Goal: Task Accomplishment & Management: Manage account settings

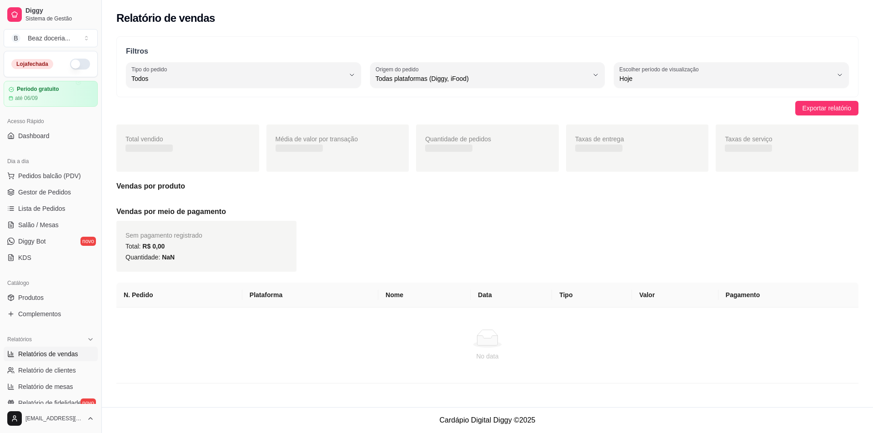
select select "ALL"
select select "0"
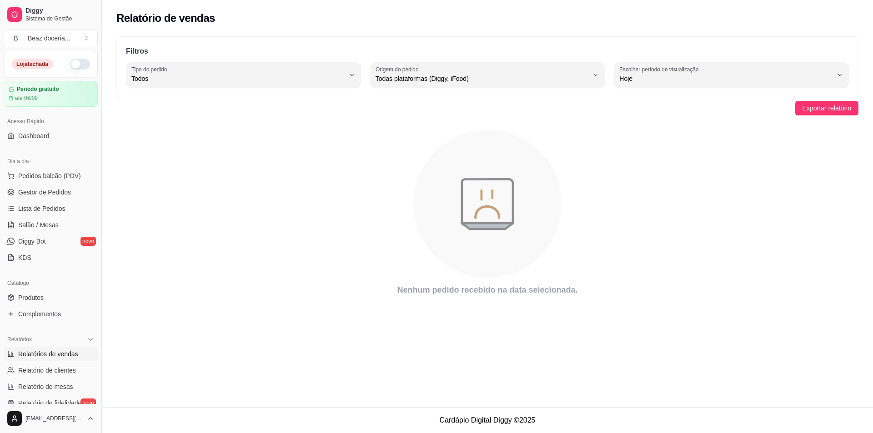
click at [72, 64] on button "button" at bounding box center [80, 64] width 20 height 11
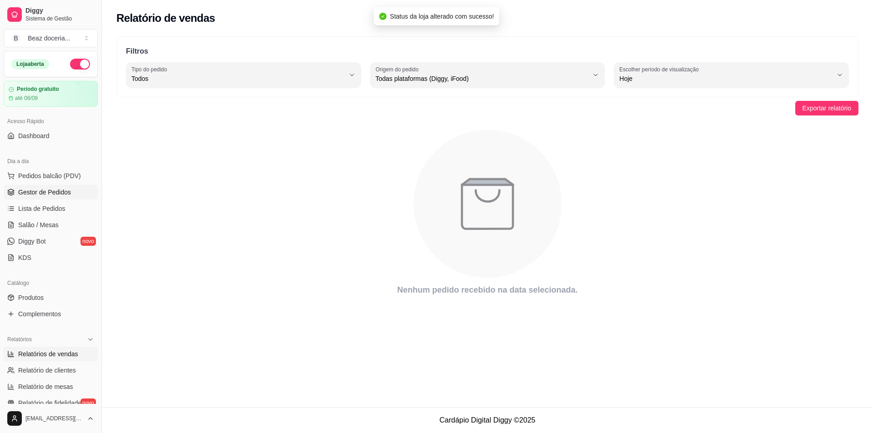
click at [57, 190] on span "Gestor de Pedidos" at bounding box center [44, 192] width 53 height 9
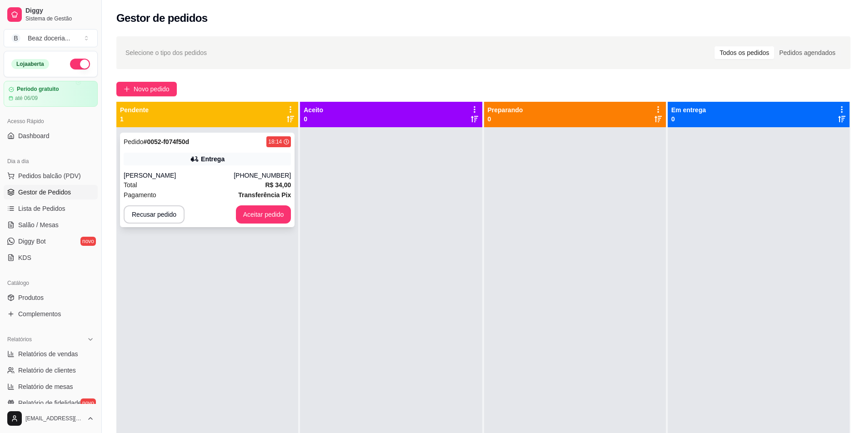
click at [219, 165] on div "Entrega" at bounding box center [207, 159] width 167 height 13
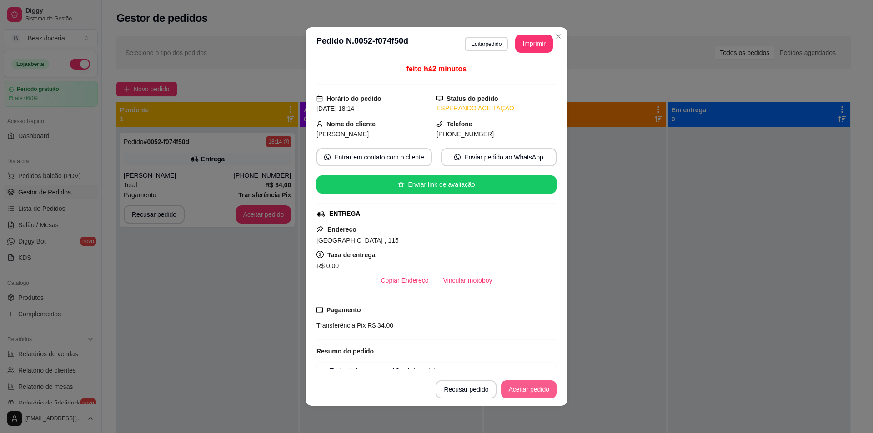
click at [532, 392] on button "Aceitar pedido" at bounding box center [528, 389] width 55 height 18
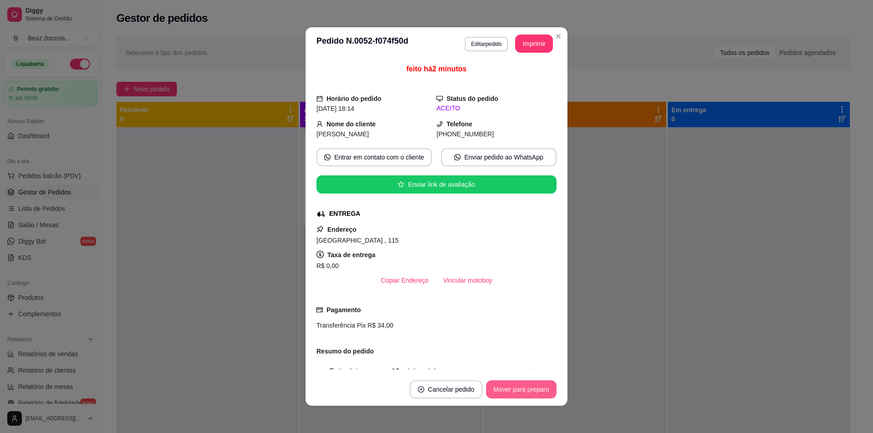
click at [495, 394] on button "Mover para preparo" at bounding box center [521, 389] width 70 height 18
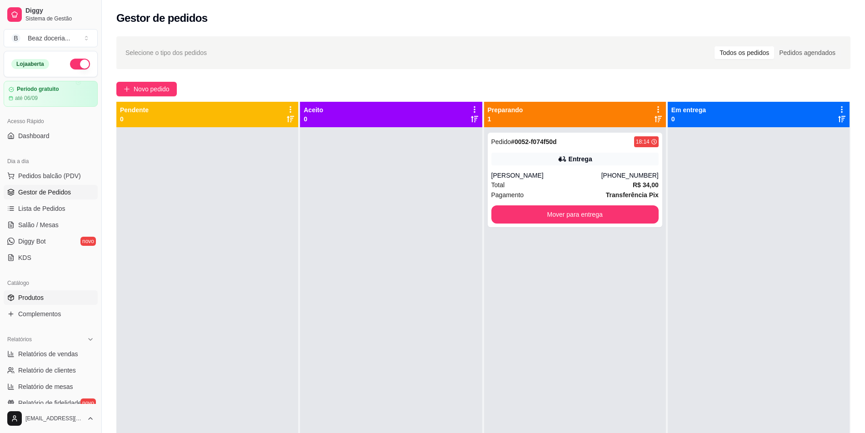
click at [54, 297] on link "Produtos" at bounding box center [51, 297] width 94 height 15
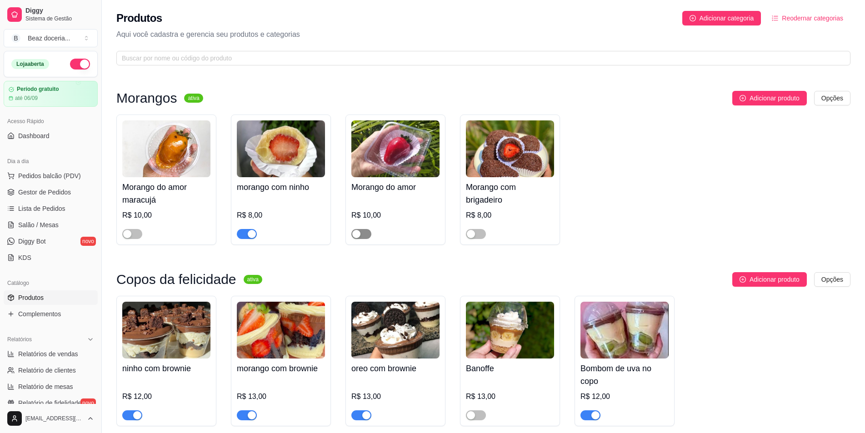
click at [366, 236] on span "button" at bounding box center [361, 234] width 20 height 10
click at [62, 192] on span "Gestor de Pedidos" at bounding box center [44, 192] width 53 height 9
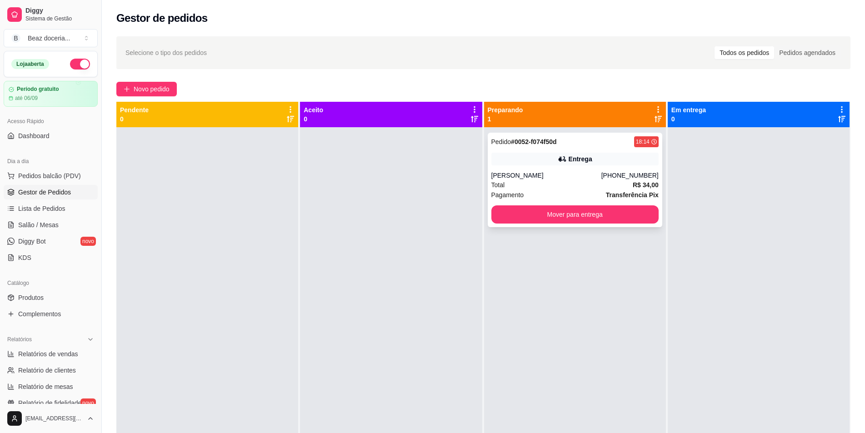
click at [506, 181] on div "Total R$ 34,00" at bounding box center [574, 185] width 167 height 10
click at [598, 213] on button "Mover para entrega" at bounding box center [574, 214] width 167 height 18
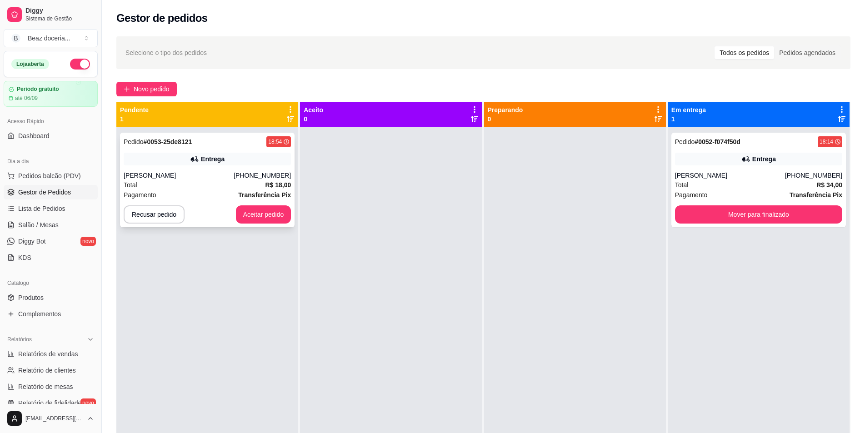
click at [284, 225] on div "Pedido # 0053-25de8121 18:54 Entrega [PERSON_NAME] [PHONE_NUMBER] Total R$ 18,0…" at bounding box center [207, 180] width 175 height 95
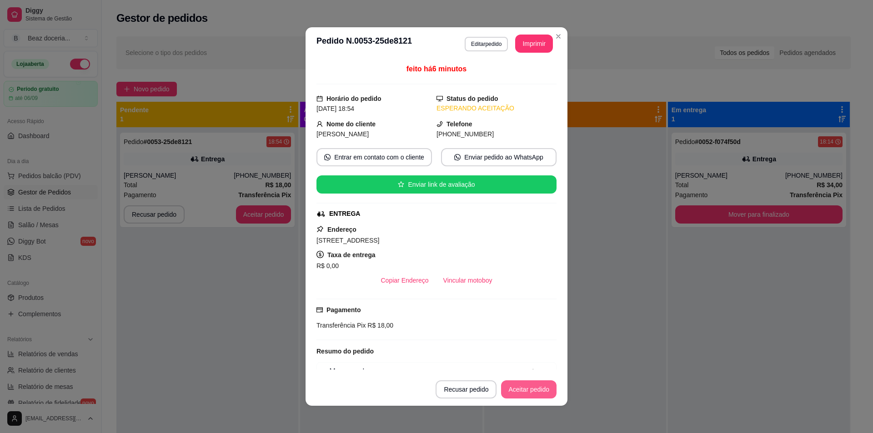
click at [531, 391] on button "Aceitar pedido" at bounding box center [528, 389] width 55 height 18
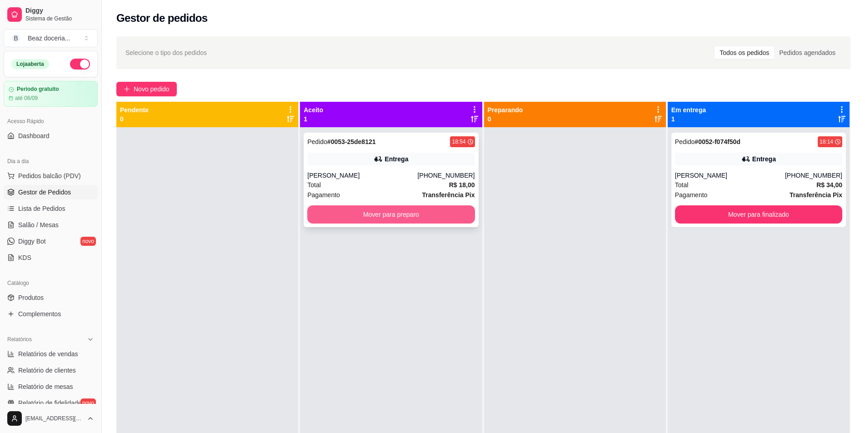
click at [389, 214] on button "Mover para preparo" at bounding box center [390, 214] width 167 height 18
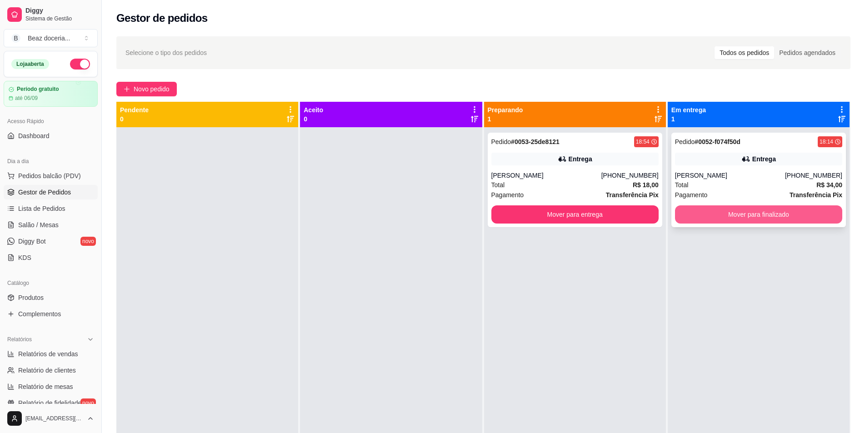
click at [706, 213] on button "Mover para finalizado" at bounding box center [758, 214] width 167 height 18
